Goal: Information Seeking & Learning: Check status

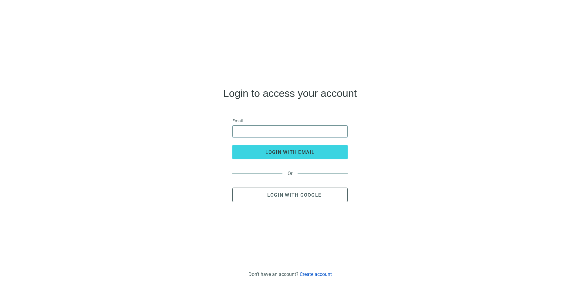
drag, startPoint x: 0, startPoint y: 0, endPoint x: 262, endPoint y: 131, distance: 292.6
click at [262, 131] on input "email" at bounding box center [289, 132] width 107 height 12
type input "**********"
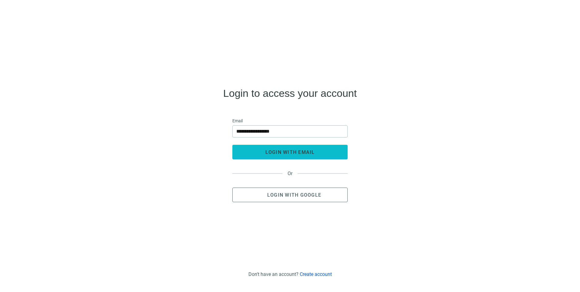
click at [267, 150] on span "login with email" at bounding box center [290, 152] width 49 height 6
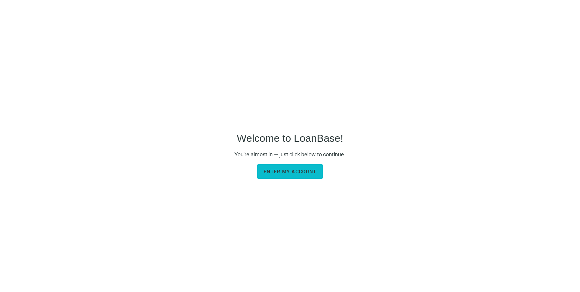
click at [306, 172] on span "Enter my account" at bounding box center [290, 172] width 53 height 6
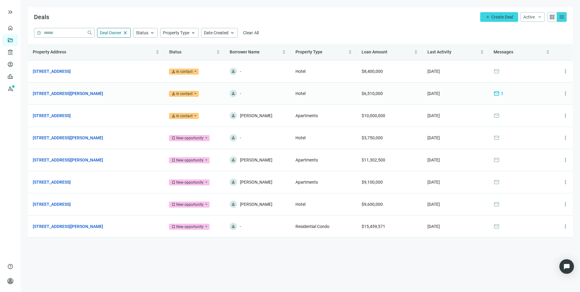
click at [494, 93] on span "mail" at bounding box center [497, 93] width 6 height 6
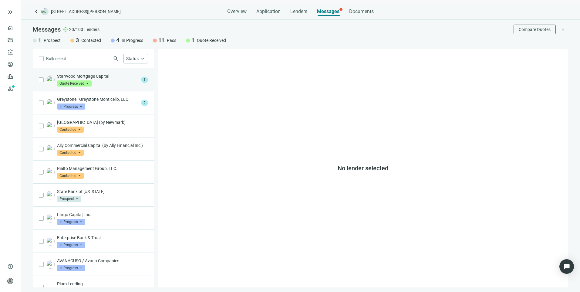
click at [110, 84] on div "Starwood Mortgage Capital Quote Received arrow_drop_down" at bounding box center [98, 79] width 82 height 13
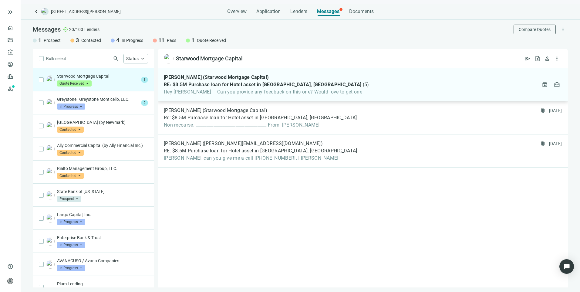
click at [346, 91] on div "[PERSON_NAME] (Starwood Mortgage Capital) RE: $8.5M Purchase loan for Hotel ass…" at bounding box center [363, 84] width 410 height 33
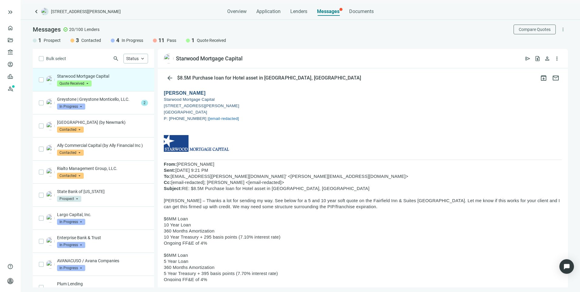
scroll to position [91, 0]
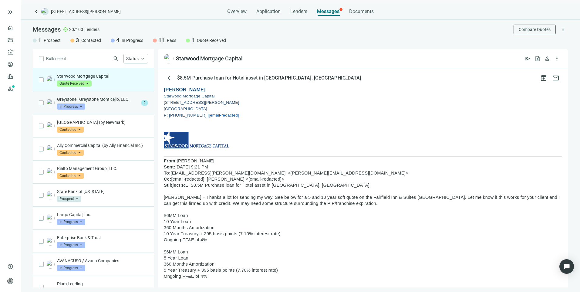
click at [107, 103] on div "Greystone | Greystone Monticello, LLC. In Progress arrow_drop_down" at bounding box center [98, 102] width 82 height 13
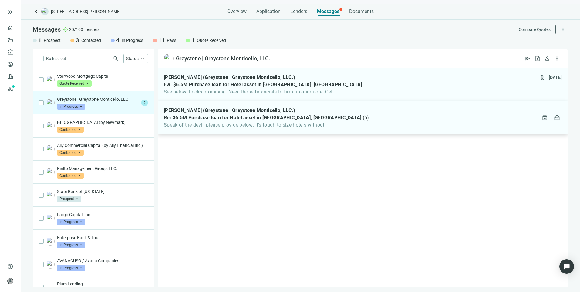
click at [236, 120] on span "Re: $6.5M Purchase loan for Hotel asset in [GEOGRAPHIC_DATA], [GEOGRAPHIC_DATA]" at bounding box center [263, 118] width 198 height 6
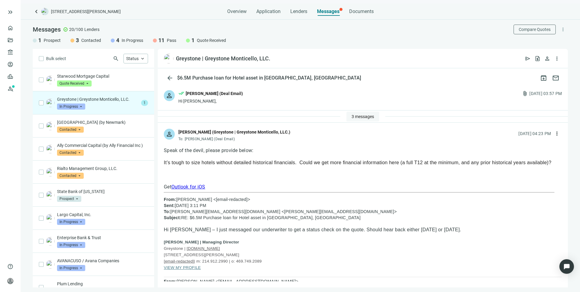
click at [359, 113] on button "3 messages" at bounding box center [363, 117] width 33 height 10
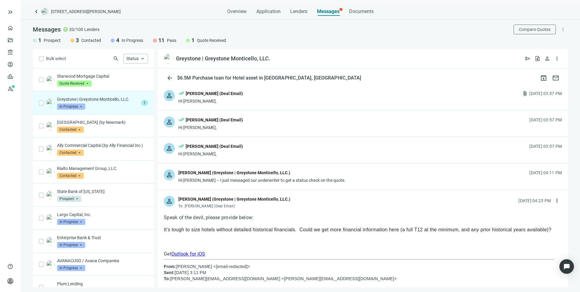
click at [109, 101] on p "Greystone | Greystone Monticello, LLC." at bounding box center [98, 99] width 82 height 6
click at [172, 76] on span "arrow_back" at bounding box center [169, 77] width 7 height 7
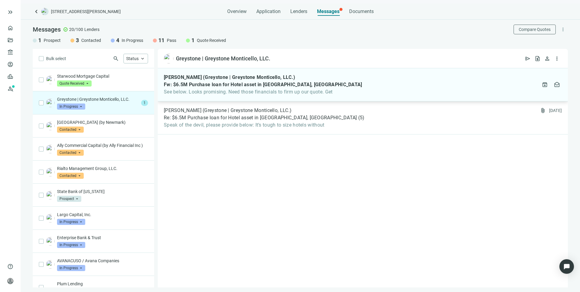
click at [333, 90] on span "See below. Looks promising. Need those financials to firm up our quote. Get" at bounding box center [263, 92] width 198 height 6
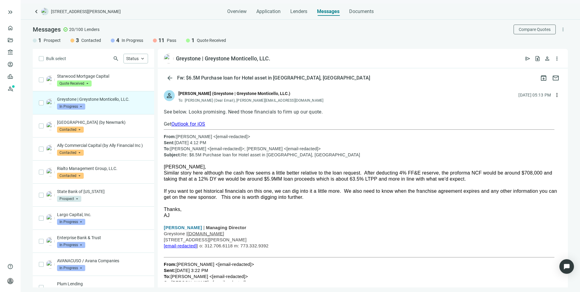
click at [66, 105] on span "In Progress" at bounding box center [71, 106] width 28 height 6
click at [80, 157] on span "Quote Received" at bounding box center [78, 159] width 30 height 6
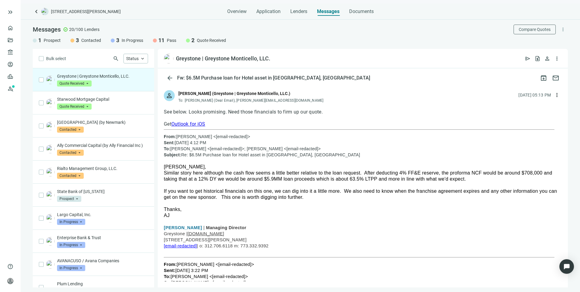
click at [122, 86] on div "Greystone | Greystone Monticello, LLC. quote_received Quote Received arrow_drop…" at bounding box center [102, 79] width 91 height 13
click at [112, 97] on p "Starwood Mortgage Capital" at bounding box center [102, 99] width 91 height 6
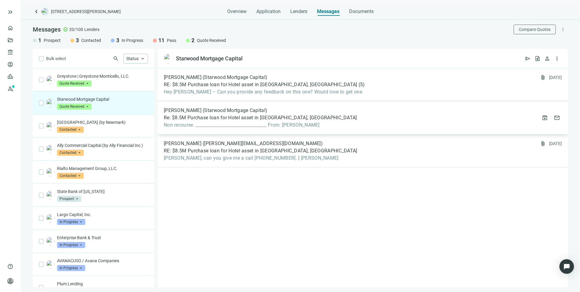
click at [347, 118] on div "[PERSON_NAME] (Starwood Mortgage Capital) Re: $8.5M Purchase loan for Hotel ass…" at bounding box center [363, 117] width 410 height 33
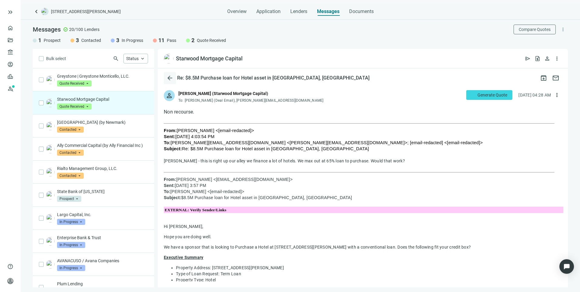
click at [169, 76] on span "arrow_back" at bounding box center [169, 77] width 7 height 7
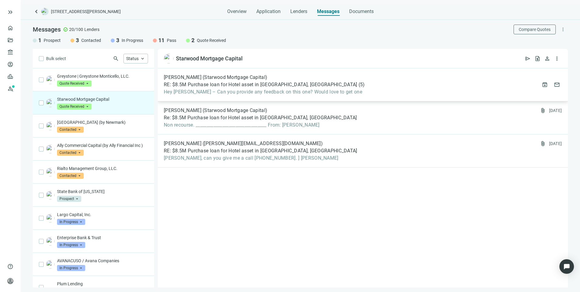
click at [192, 88] on div "[PERSON_NAME] (Starwood Mortgage Capital) RE: $8.5M Purchase loan for Hotel ass…" at bounding box center [264, 84] width 201 height 21
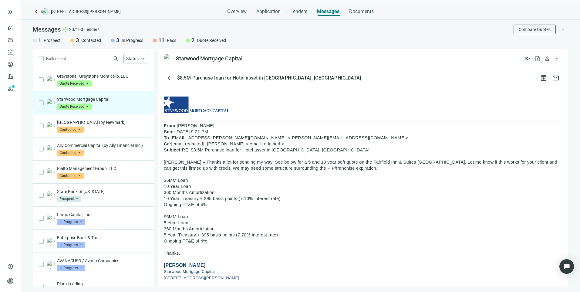
scroll to position [121, 0]
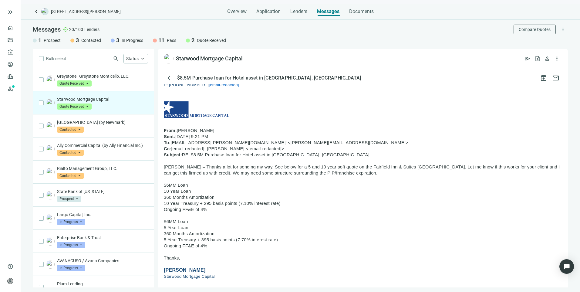
drag, startPoint x: 164, startPoint y: 166, endPoint x: 251, endPoint y: 246, distance: 117.9
click at [170, 76] on span "arrow_back" at bounding box center [169, 77] width 7 height 7
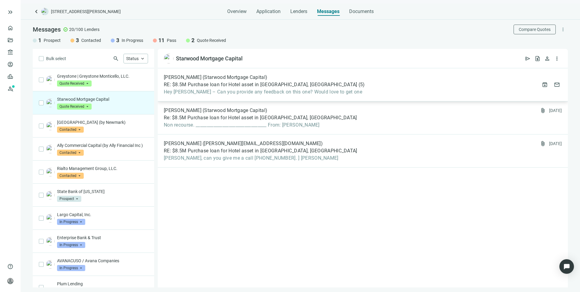
click at [257, 97] on div "[PERSON_NAME] (Starwood Mortgage Capital) RE: $8.5M Purchase loan for Hotel ass…" at bounding box center [363, 84] width 410 height 33
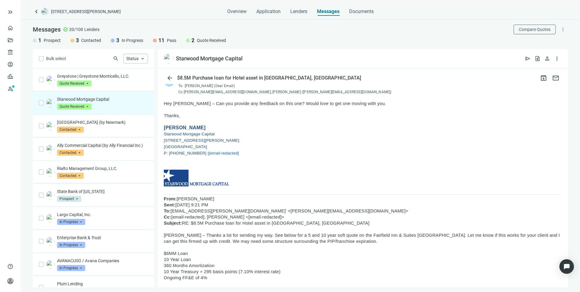
scroll to position [152, 0]
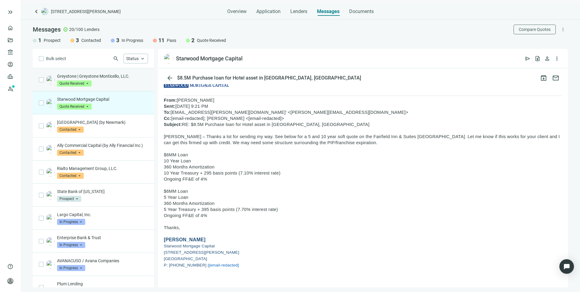
click at [112, 79] on p "Greystone | Greystone Monticello, LLC." at bounding box center [102, 76] width 91 height 6
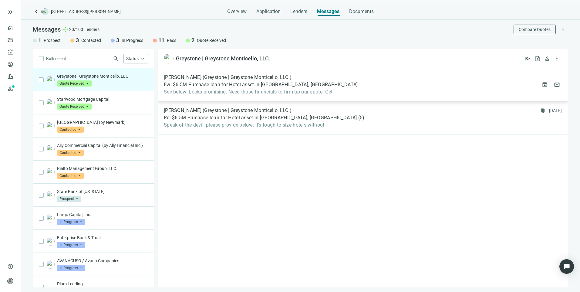
click at [316, 96] on div "[PERSON_NAME] (Greystone | Greystone Monticello, LLC.) Fw: $6.5M Purchase loan …" at bounding box center [363, 84] width 410 height 33
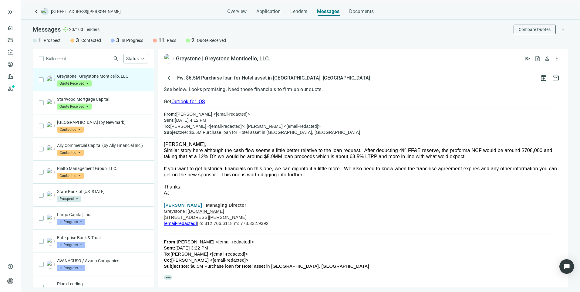
scroll to position [48, 0]
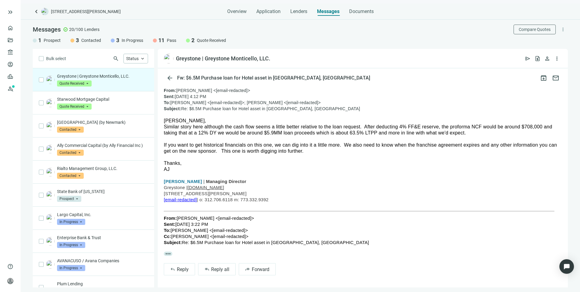
click at [164, 254] on span "more_horiz" at bounding box center [168, 254] width 8 height 4
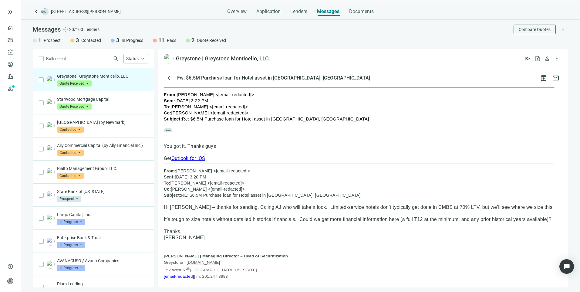
scroll to position [0, 0]
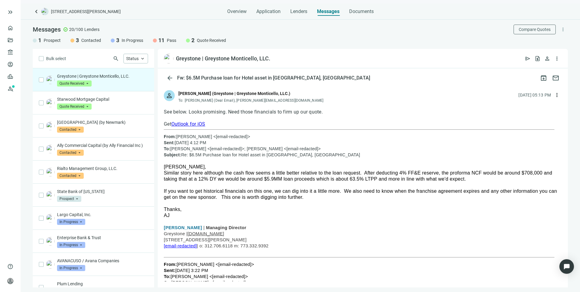
drag, startPoint x: 163, startPoint y: 174, endPoint x: 291, endPoint y: 198, distance: 129.9
drag, startPoint x: 291, startPoint y: 198, endPoint x: 250, endPoint y: 195, distance: 40.5
click at [126, 102] on p "Starwood Mortgage Capital" at bounding box center [102, 99] width 91 height 6
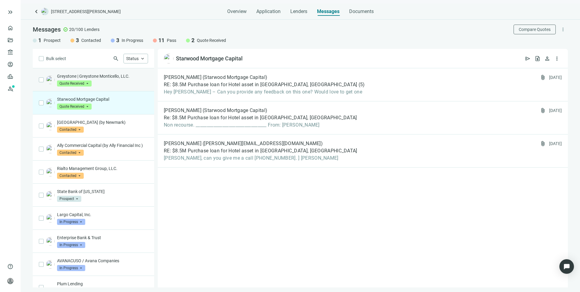
click at [128, 79] on p "Greystone | Greystone Monticello, LLC." at bounding box center [102, 76] width 91 height 6
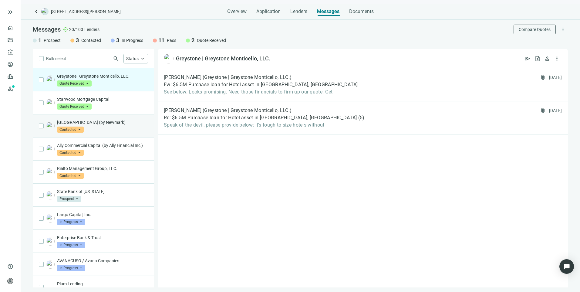
click at [127, 124] on p "[GEOGRAPHIC_DATA] (by Newmark)" at bounding box center [102, 122] width 91 height 6
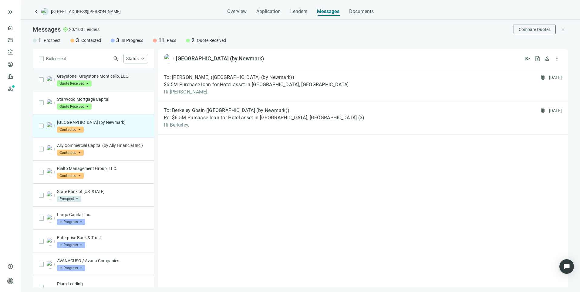
click at [120, 83] on div "Greystone | Greystone Monticello, LLC. Quote Received arrow_drop_down in_progre…" at bounding box center [102, 79] width 91 height 13
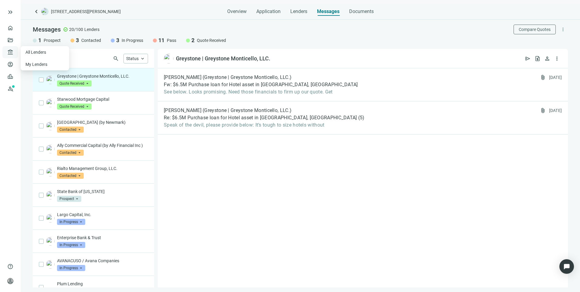
click at [14, 52] on div "account_balance Lenders keyboard_arrow_up" at bounding box center [10, 52] width 16 height 12
click at [15, 41] on link "Deals" at bounding box center [20, 40] width 11 height 5
